Goal: Transaction & Acquisition: Purchase product/service

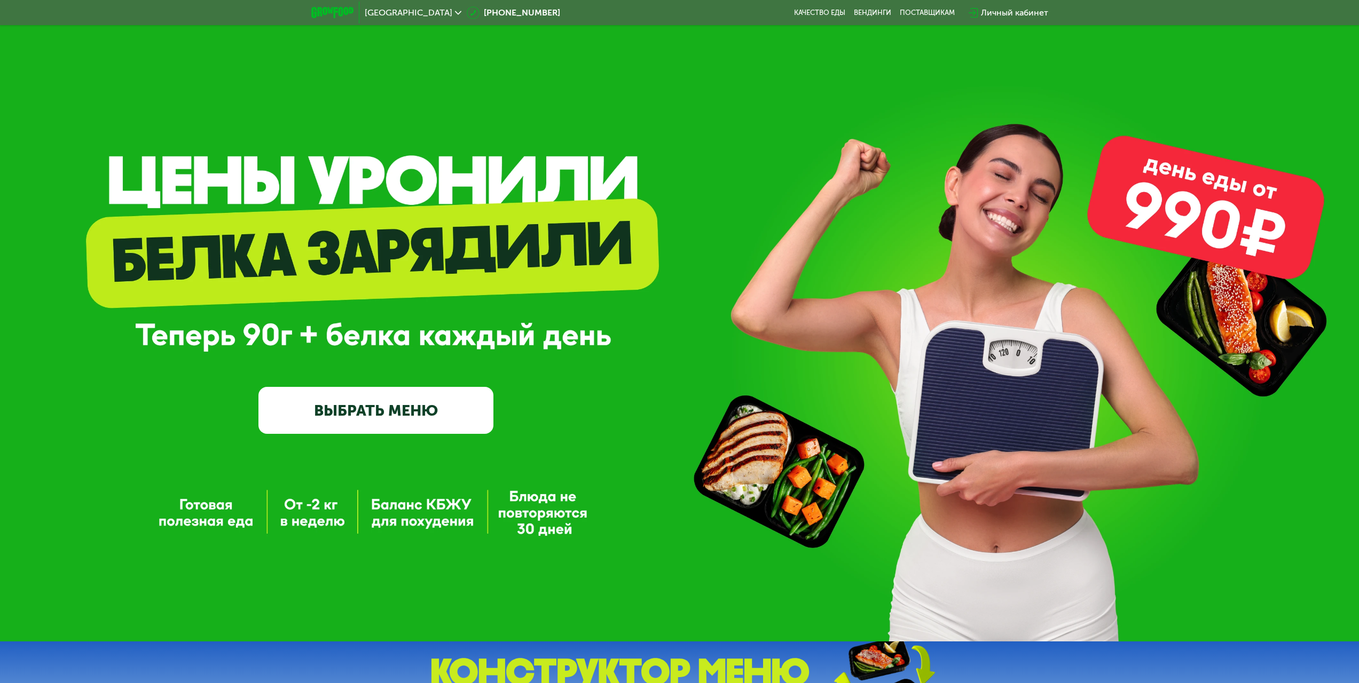
click at [986, 6] on div "Личный кабинет" at bounding box center [1014, 12] width 67 height 13
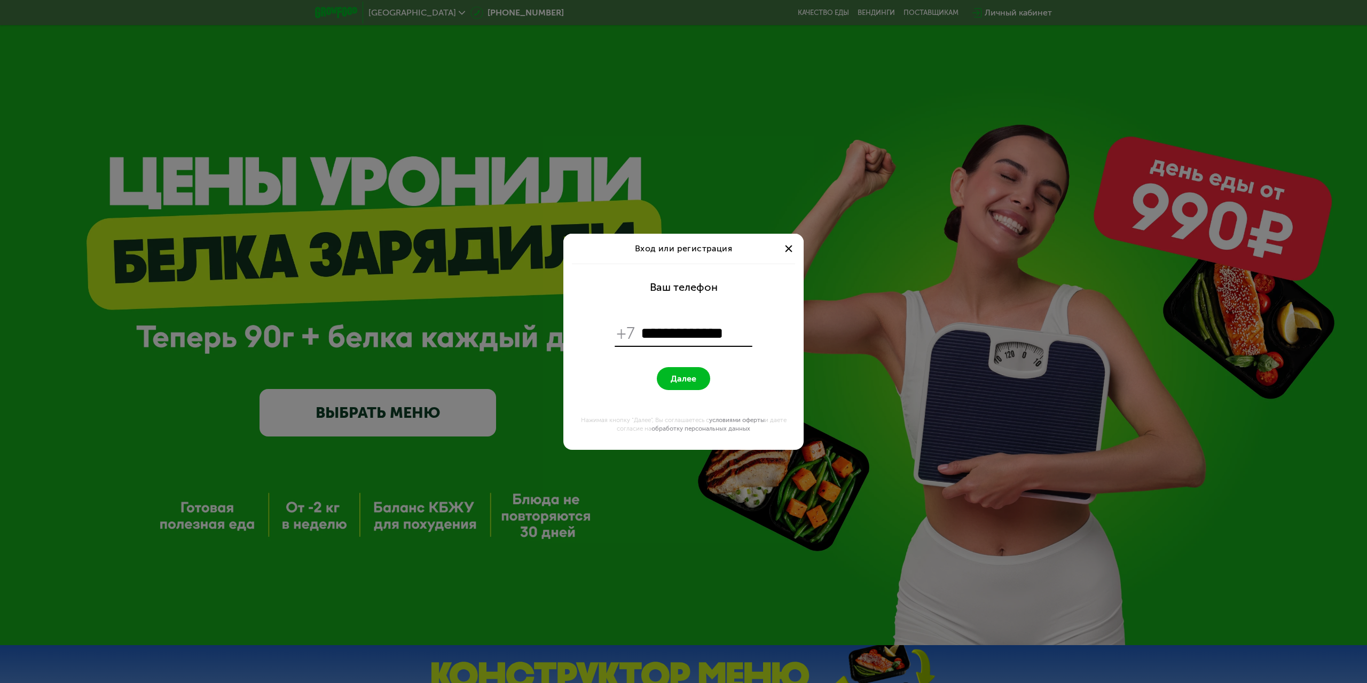
type input "**********"
click at [657, 367] on button "Далее" at bounding box center [683, 378] width 53 height 23
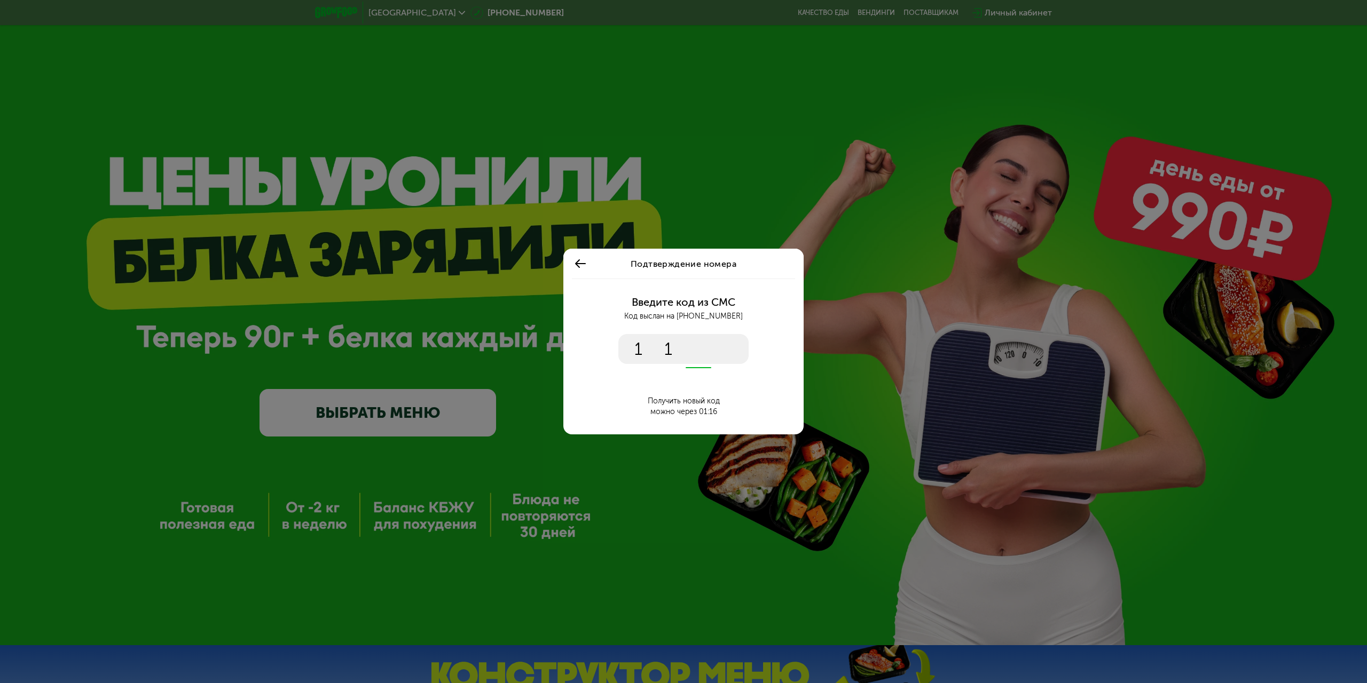
type input "****"
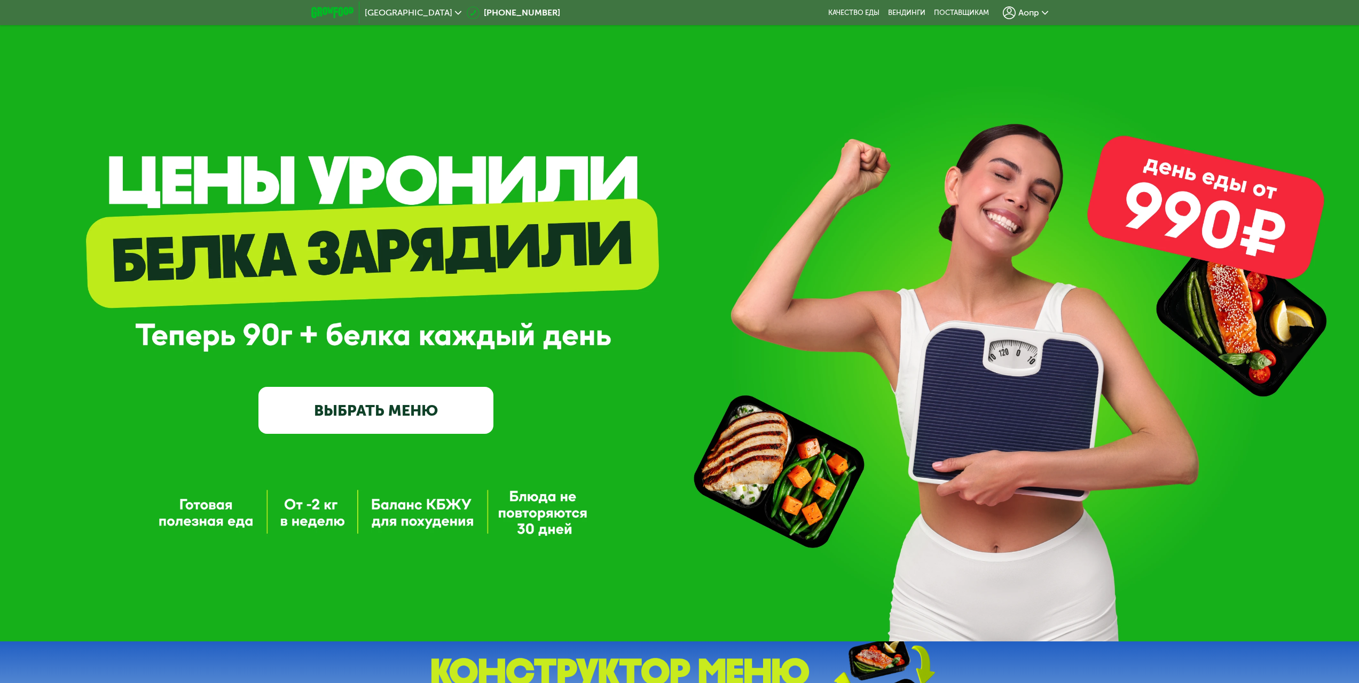
click at [1023, 19] on div "Аопр" at bounding box center [1025, 12] width 45 height 13
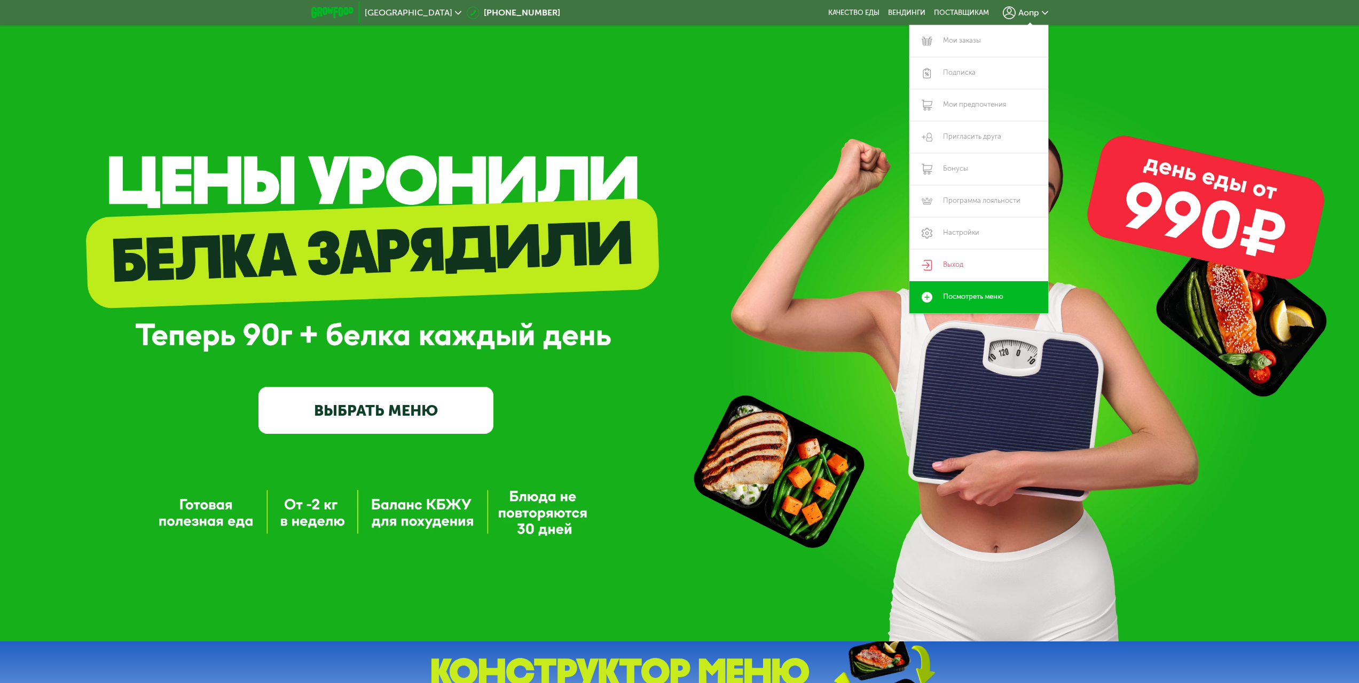
click at [734, 91] on div "GrowFood — доставка правильного питания ВЫБРАТЬ МЕНЮ" at bounding box center [679, 321] width 1359 height 642
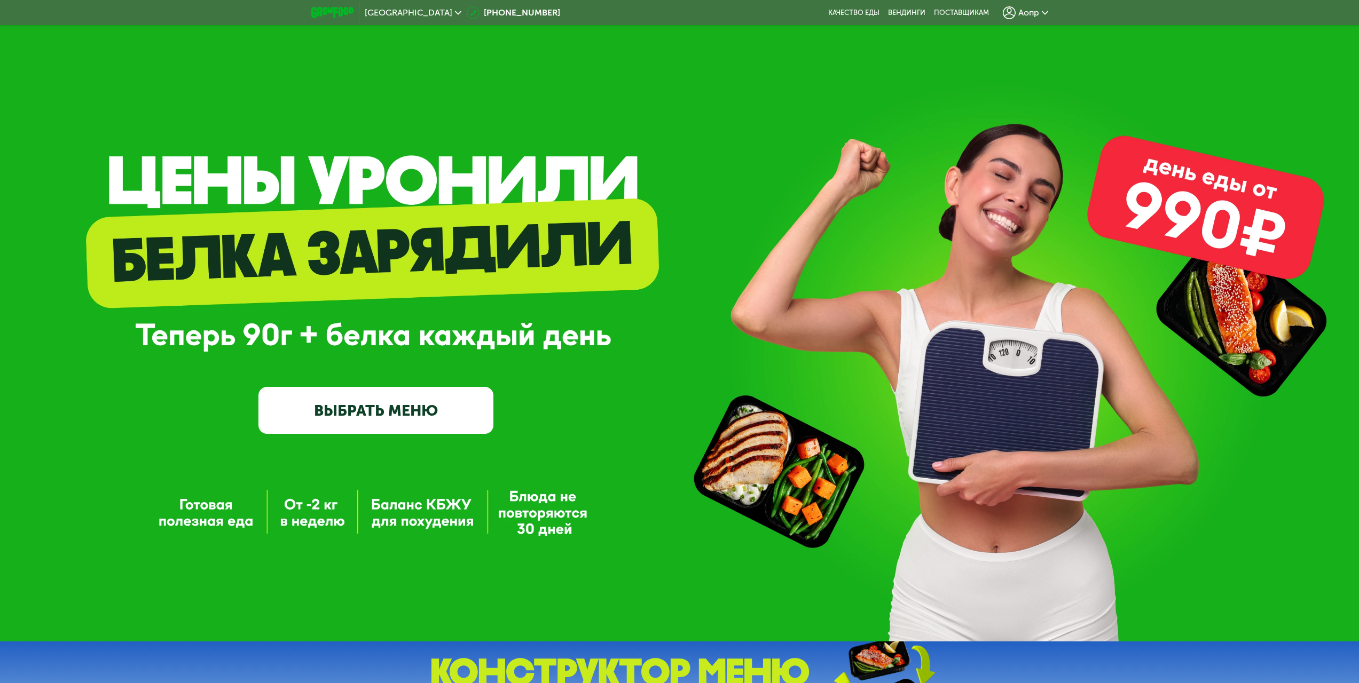
drag, startPoint x: 1030, startPoint y: 0, endPoint x: 1031, endPoint y: 6, distance: 6.4
click at [1031, 3] on div "Москва 8 (800) 555-21-78 Качество еды Вендинги поставщикам Аопр" at bounding box center [679, 12] width 1359 height 25
click at [1032, 14] on span "Аопр" at bounding box center [1028, 13] width 21 height 9
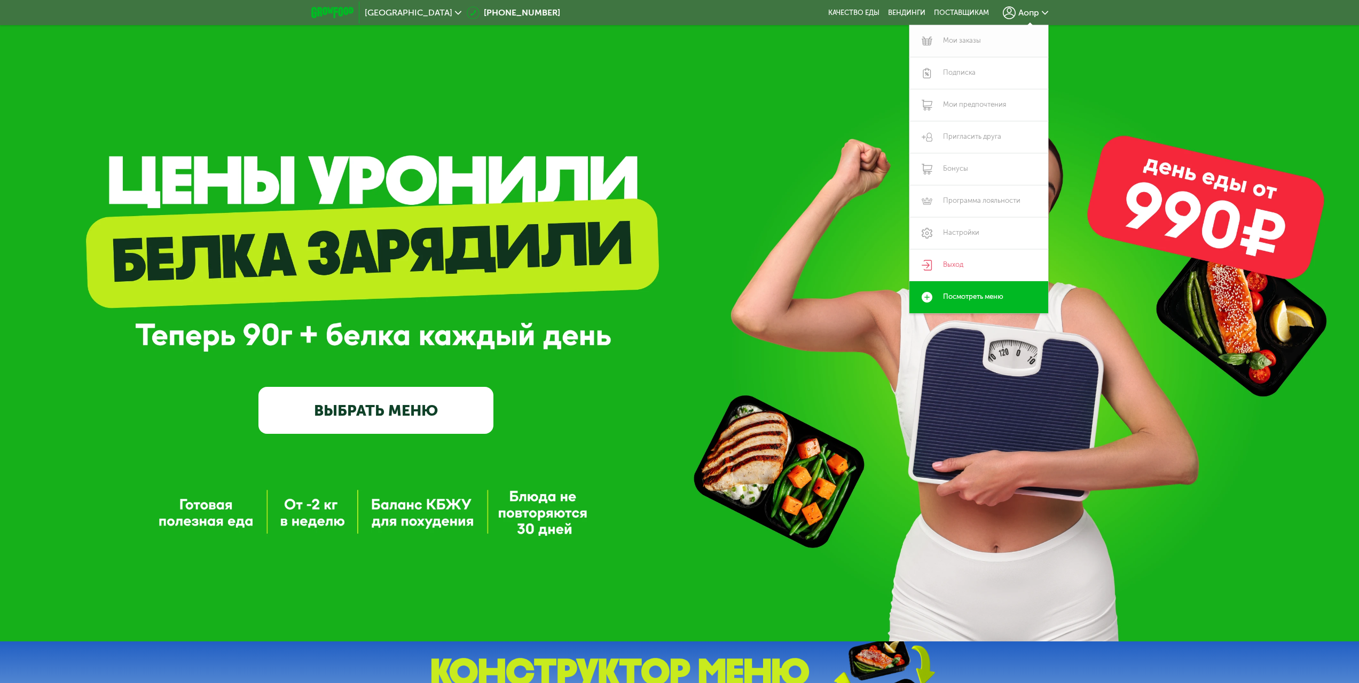
click at [980, 43] on link "Мои заказы" at bounding box center [978, 41] width 139 height 32
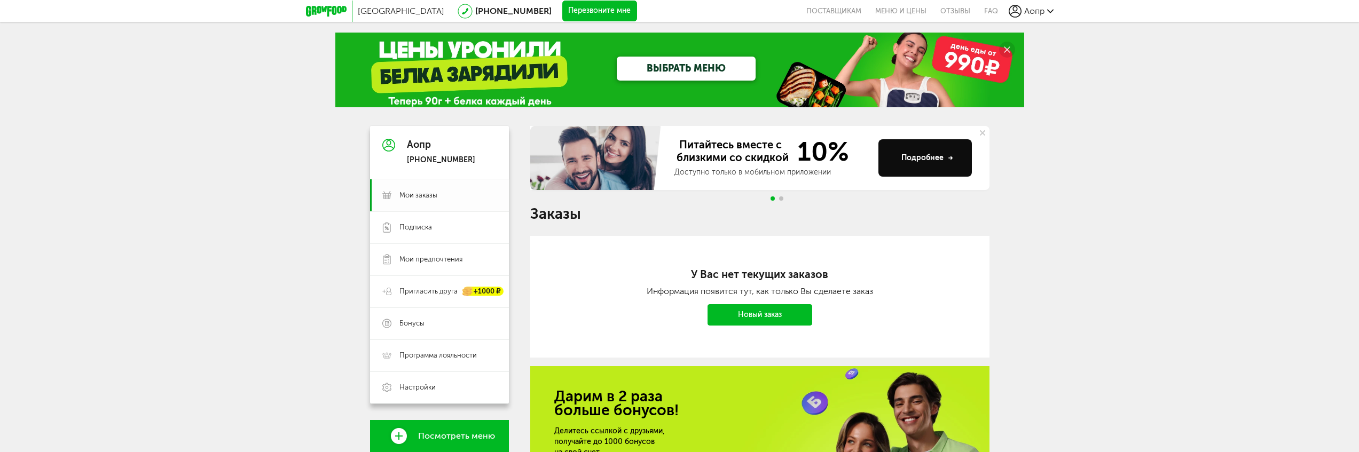
click at [428, 195] on span "Мои заказы" at bounding box center [418, 196] width 38 height 10
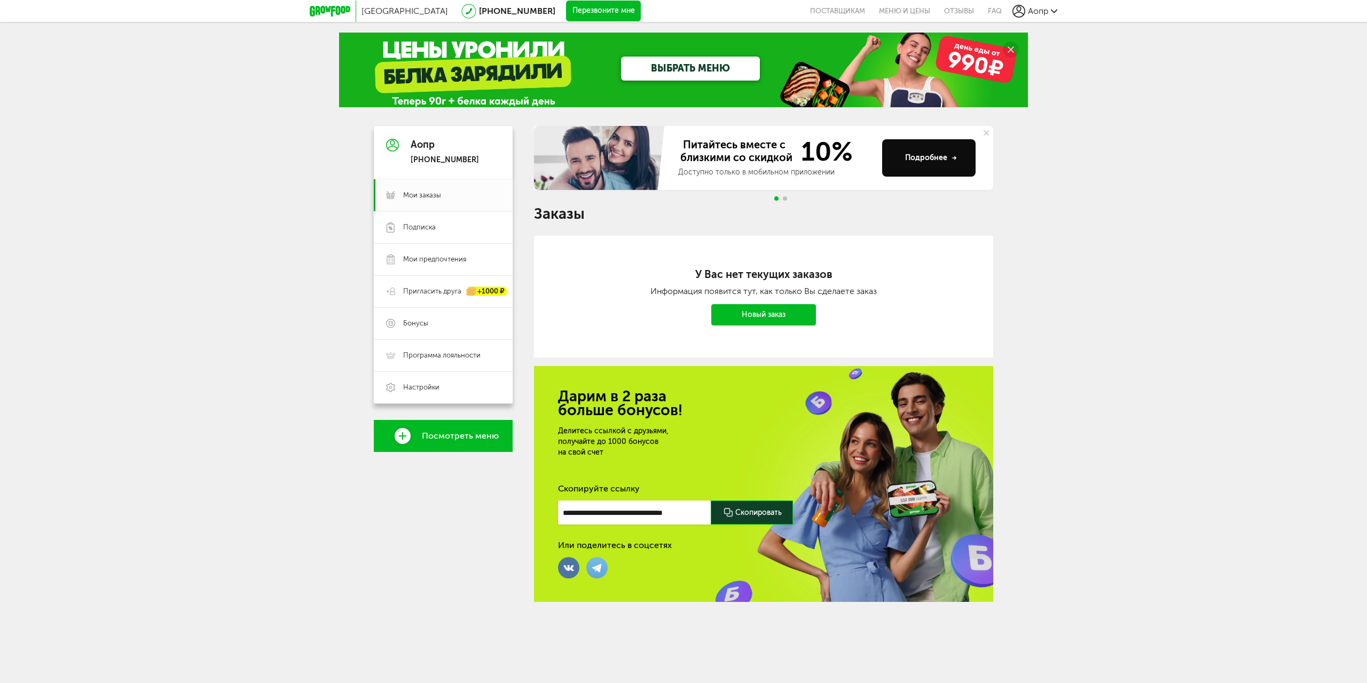
click at [766, 226] on link "Новый заказ" at bounding box center [763, 314] width 105 height 21
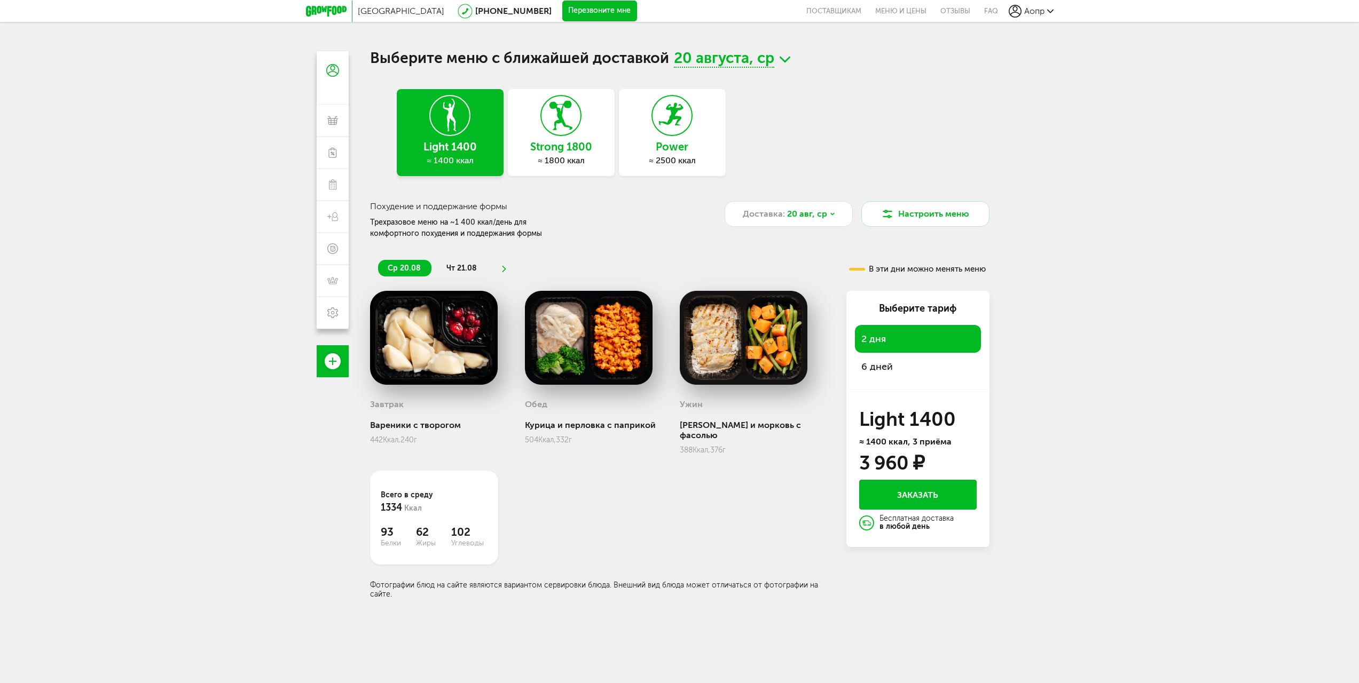
click at [687, 153] on h3 "Power" at bounding box center [672, 147] width 107 height 12
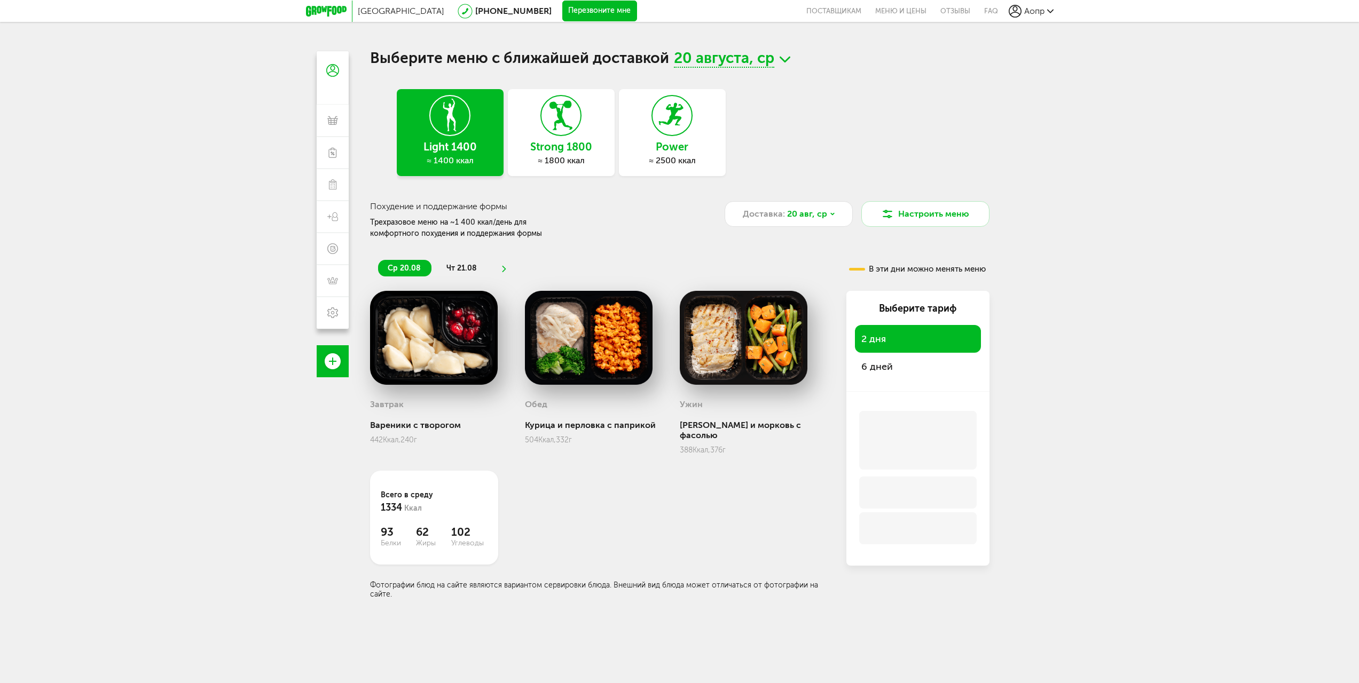
click at [595, 154] on div "Strong 1800 ≈ 1800 ккал" at bounding box center [561, 132] width 107 height 87
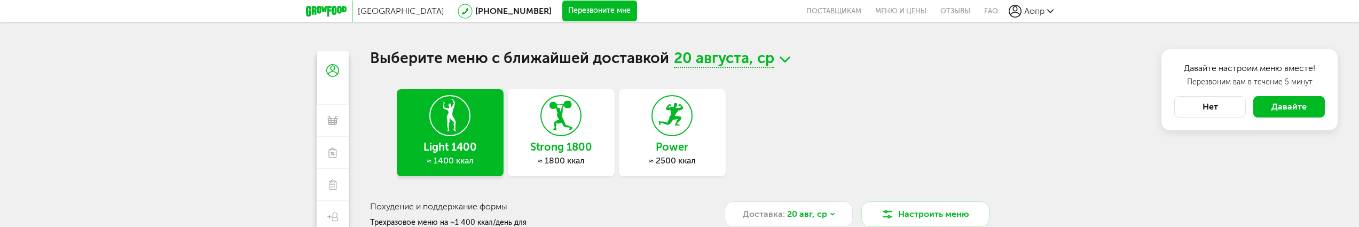
click at [15, 121] on div "Москва 8 (800) 555-21-78 Перезвоните мне поставщикам Меню и цены Отзывы FAQ Аоп…" at bounding box center [679, 160] width 1359 height 321
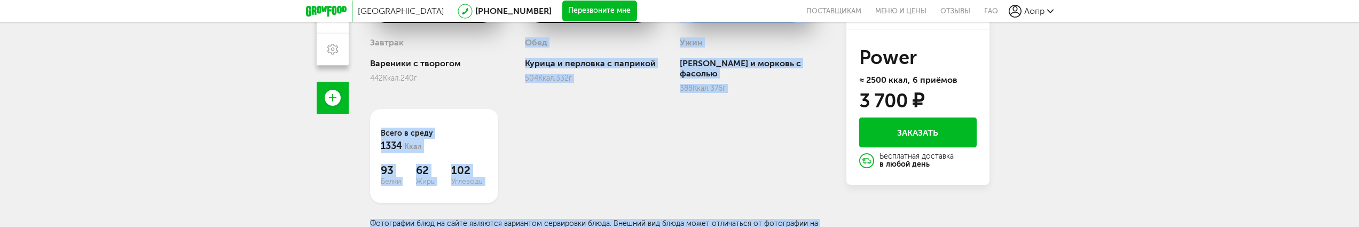
drag, startPoint x: 673, startPoint y: 225, endPoint x: 649, endPoint y: 369, distance: 146.2
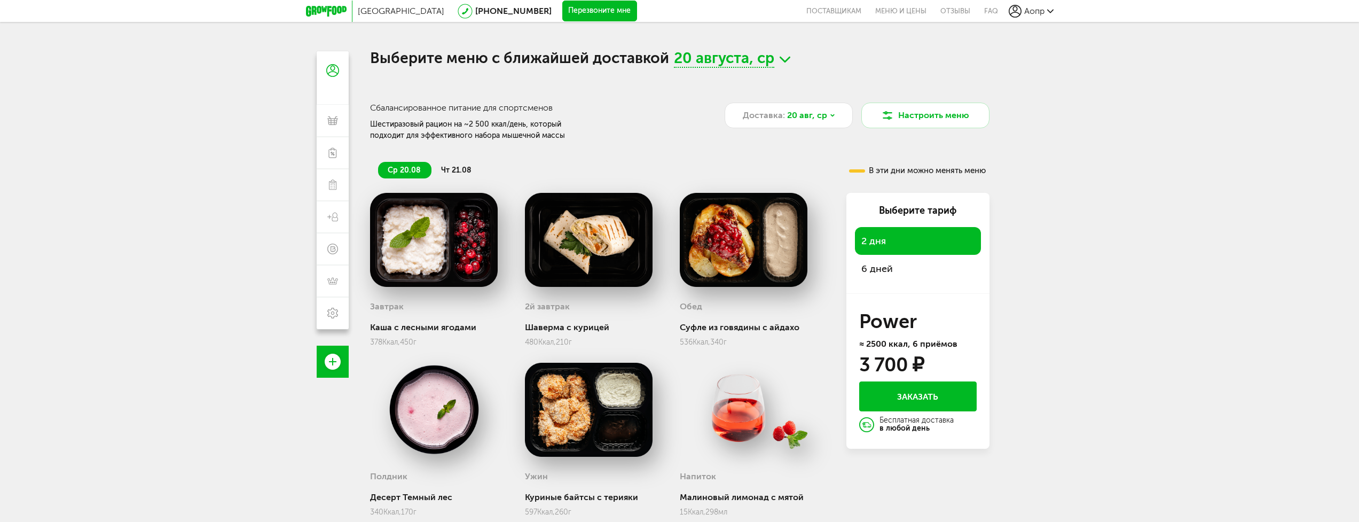
click at [619, 123] on div "Сбалансированное питание для спортсменов Шестиразовый рацион на ~2 500 ккал/ден…" at bounding box center [547, 121] width 354 height 38
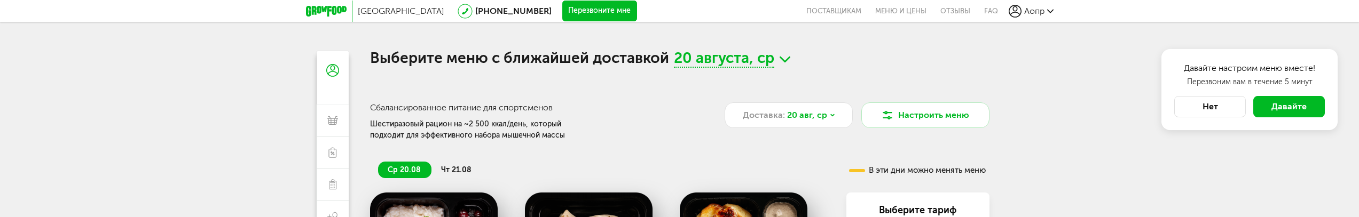
drag, startPoint x: 331, startPoint y: 9, endPoint x: 341, endPoint y: 14, distance: 11.0
click at [331, 8] on icon at bounding box center [326, 11] width 41 height 11
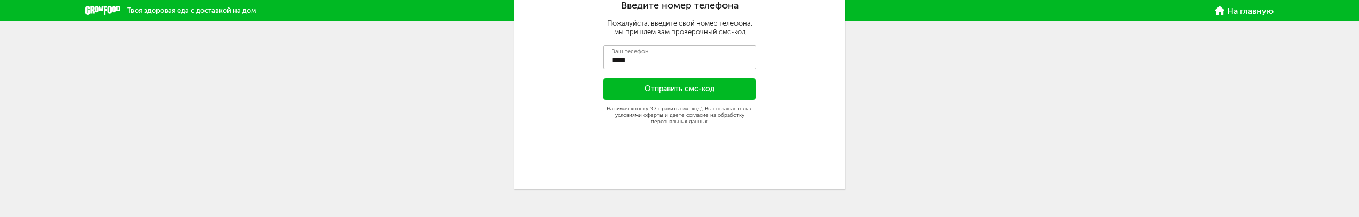
click at [494, 105] on div "Вход в личный кабинет Введите номер телефона Пожалуйста, введите свой номер тел…" at bounding box center [679, 36] width 619 height 306
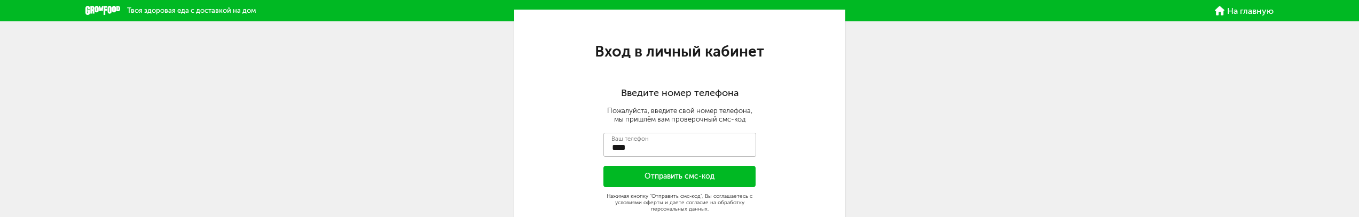
scroll to position [128, 0]
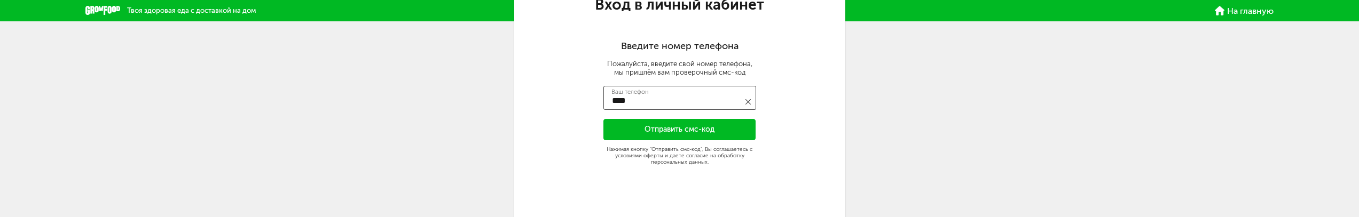
click at [645, 97] on input "****" at bounding box center [679, 98] width 153 height 24
type input "**********"
click at [728, 136] on button "Отправить смс-код" at bounding box center [679, 129] width 153 height 21
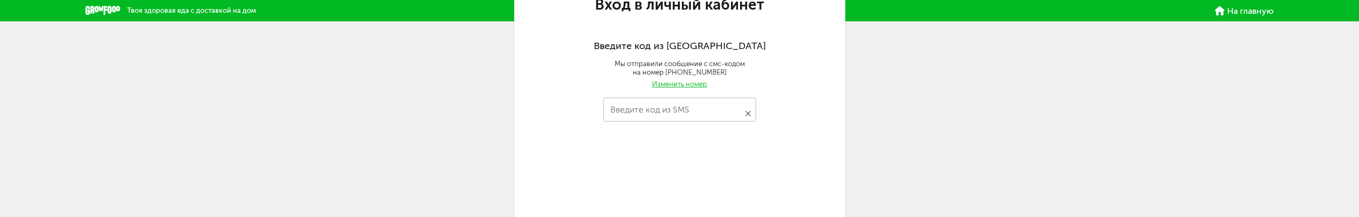
type input "****"
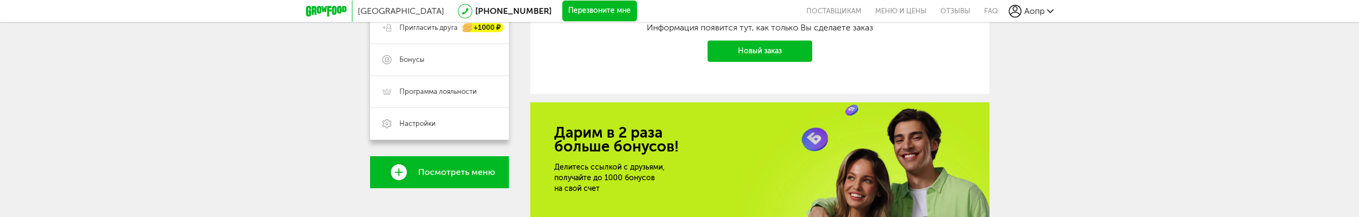
scroll to position [256, 0]
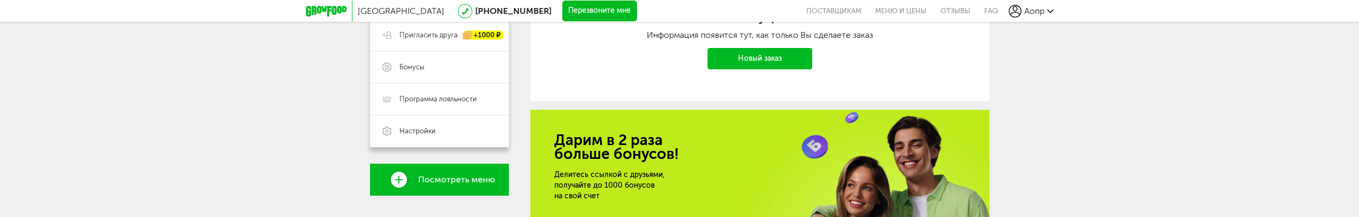
click at [400, 171] on link "Посмотреть меню" at bounding box center [439, 180] width 139 height 32
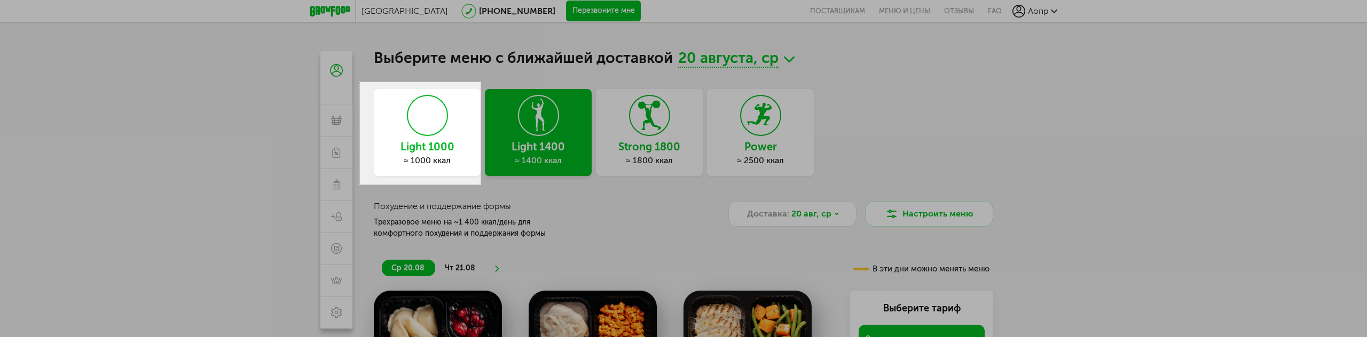
drag, startPoint x: 360, startPoint y: 82, endPoint x: 480, endPoint y: 185, distance: 158.3
click at [480, 185] on div "226 X 192" at bounding box center [683, 294] width 1367 height 589
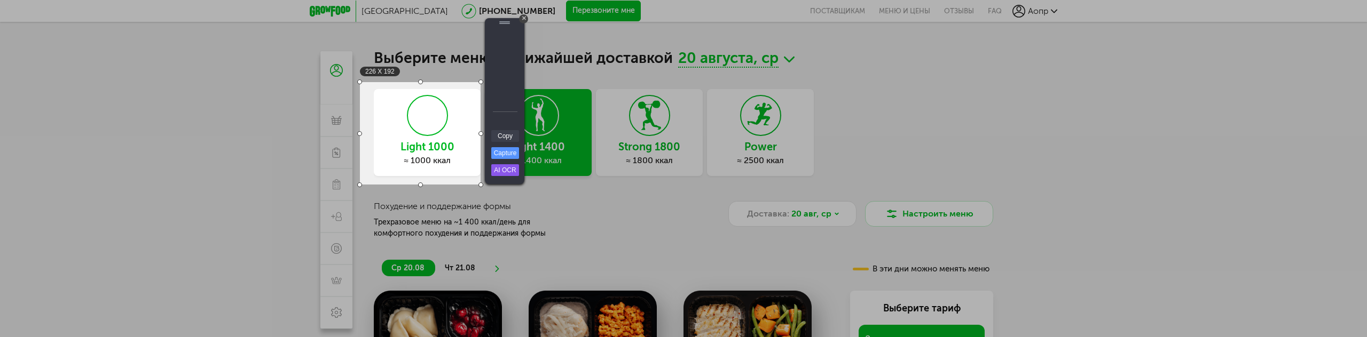
click at [508, 138] on link "Copy" at bounding box center [505, 136] width 28 height 12
